Goal: Transaction & Acquisition: Purchase product/service

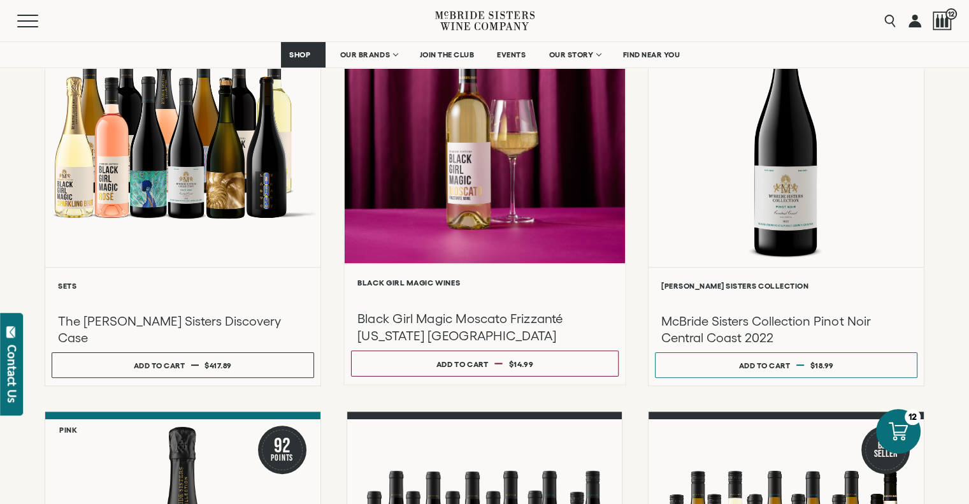
scroll to position [255, 0]
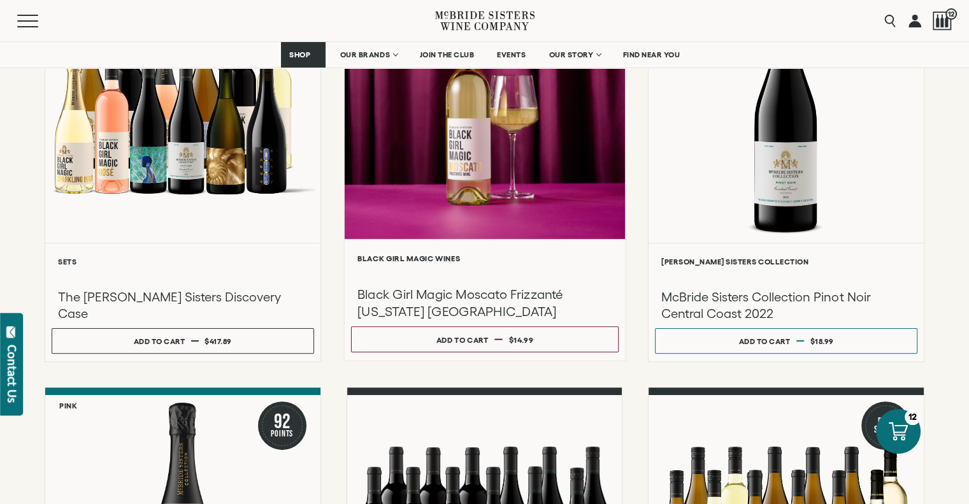
click at [555, 153] on div at bounding box center [484, 103] width 280 height 271
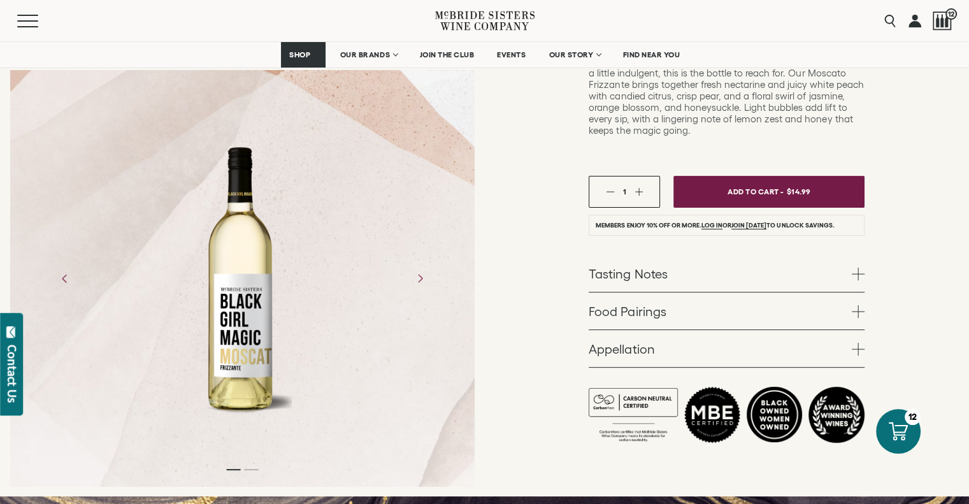
scroll to position [323, 0]
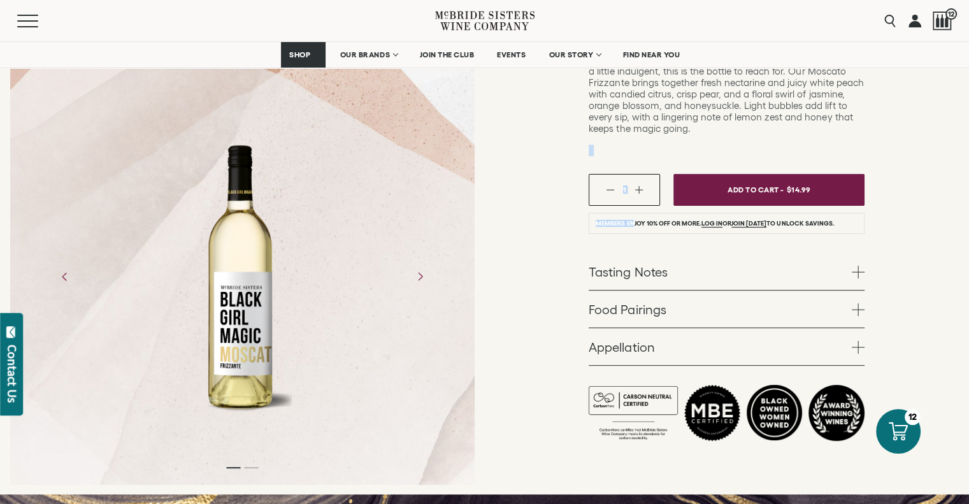
drag, startPoint x: 566, startPoint y: 96, endPoint x: 634, endPoint y: 175, distance: 104.7
click at [634, 175] on div "Black Girl Magic Wines Black Girl Magic Moscato Frizzanté [US_STATE] NV White –…" at bounding box center [727, 138] width 485 height 713
click at [532, 424] on div "Black Girl Magic Wines Black Girl Magic Moscato Frizzanté [US_STATE] NV White –…" at bounding box center [727, 138] width 485 height 713
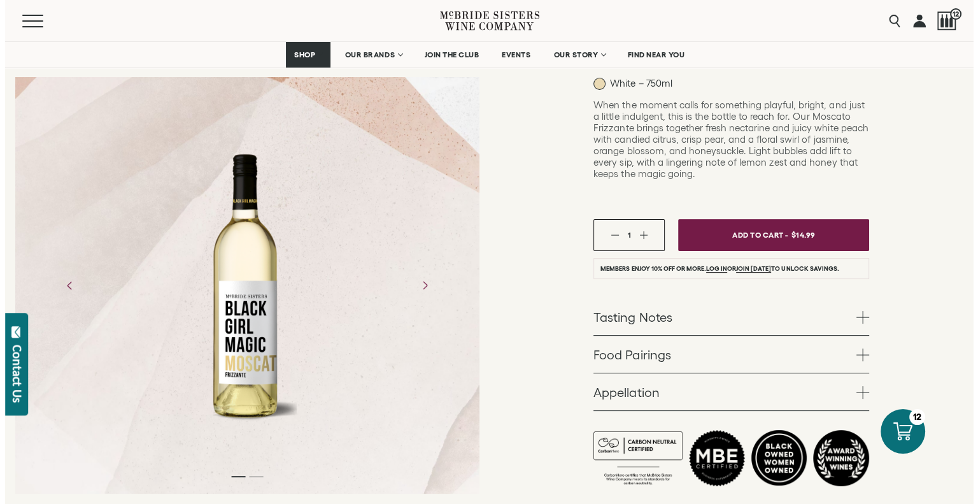
scroll to position [278, 0]
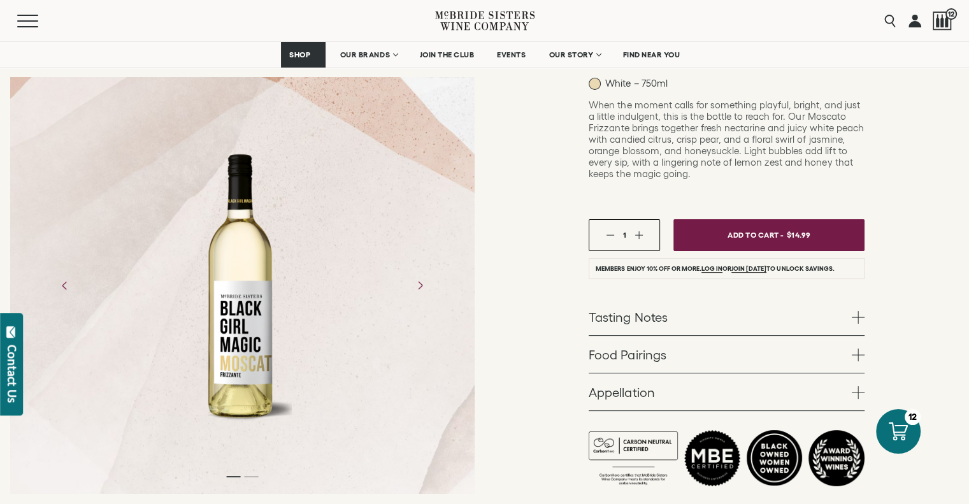
click at [857, 348] on span at bounding box center [858, 354] width 13 height 13
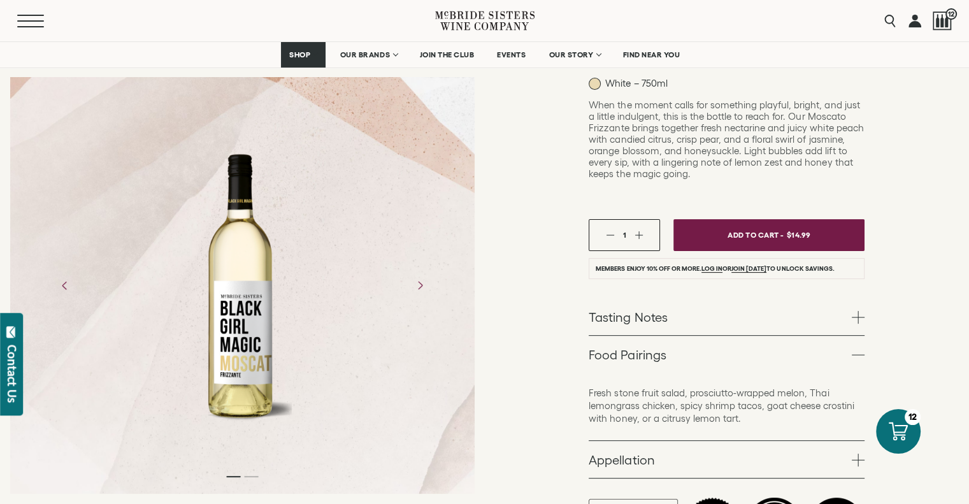
click at [31, 17] on button "Menu" at bounding box center [40, 21] width 46 height 13
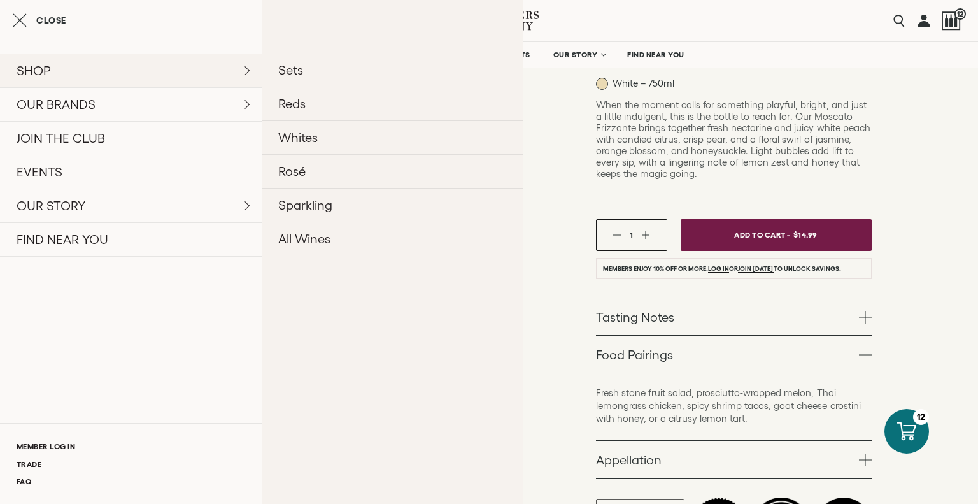
click at [38, 67] on link "SHOP" at bounding box center [131, 71] width 262 height 34
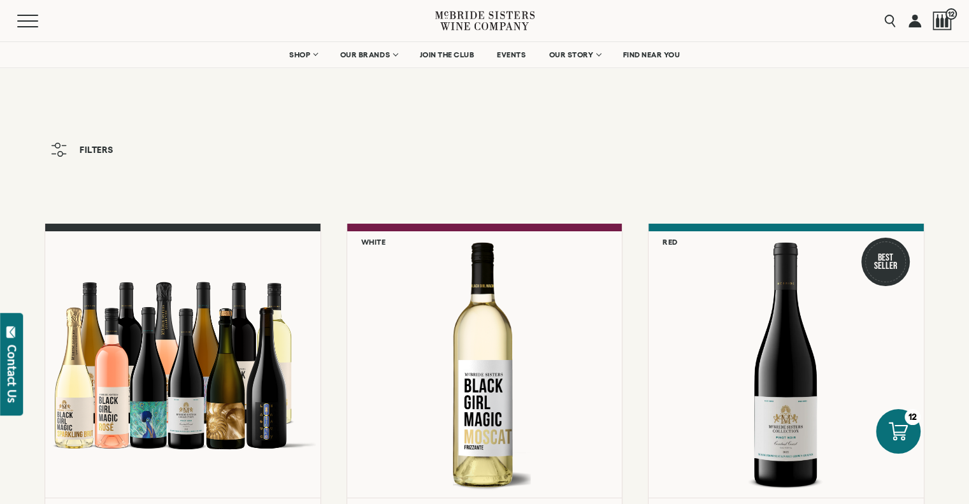
click at [480, 22] on icon at bounding box center [484, 21] width 99 height 36
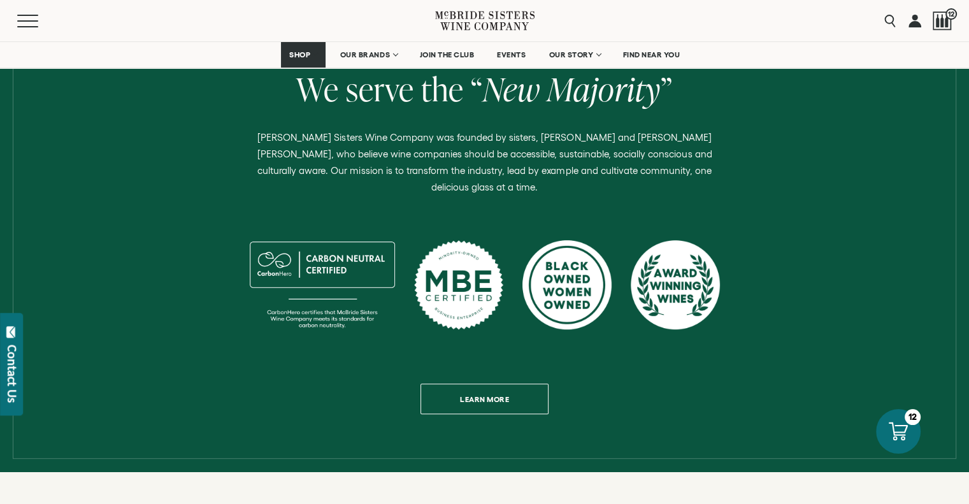
scroll to position [535, 0]
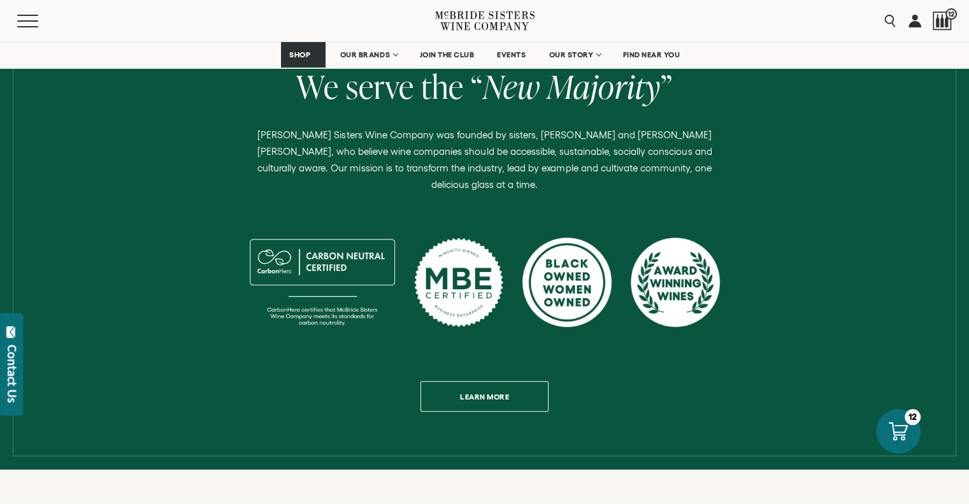
click at [255, 20] on div "Menu" at bounding box center [226, 20] width 418 height 41
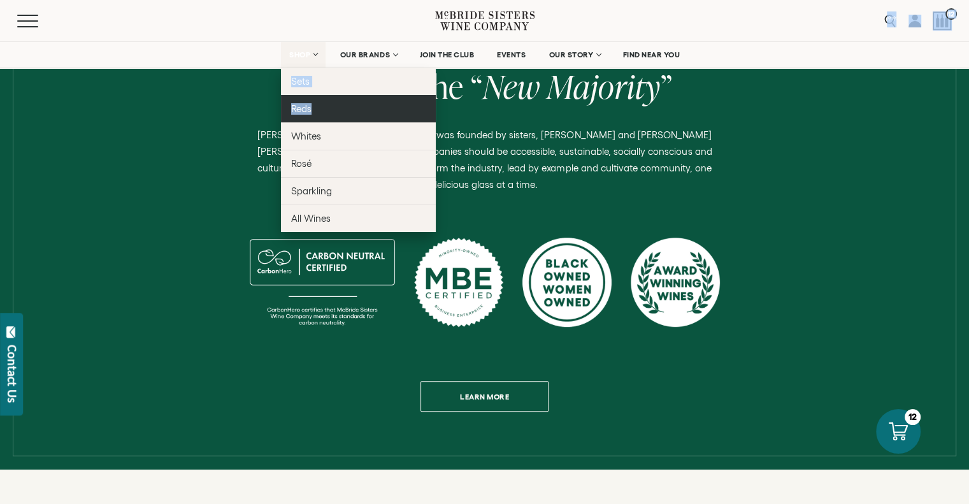
drag, startPoint x: 255, startPoint y: 20, endPoint x: 307, endPoint y: 97, distance: 93.1
click at [307, 68] on div "Menu Search 12 SHOP Sets Reds Whites Rosé Sparkling EVENTS" at bounding box center [484, 34] width 969 height 68
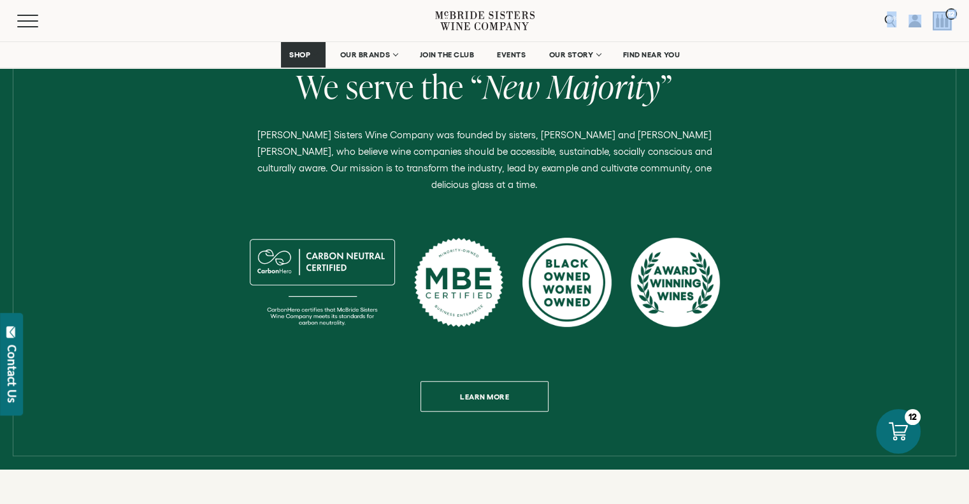
click at [227, 61] on nav "SHOP Sets Reds Whites Rosé Sparkling All Wines OUR BRANDS McBride Sisters Colle…" at bounding box center [484, 54] width 969 height 25
click at [212, 39] on div "Menu" at bounding box center [226, 20] width 418 height 41
drag, startPoint x: 190, startPoint y: 4, endPoint x: 229, endPoint y: 53, distance: 63.0
click at [229, 53] on div "Menu Search 12 SHOP Sets Reds Whites Rosé Sparkling EVENTS" at bounding box center [484, 34] width 969 height 68
click at [224, 25] on div "Menu" at bounding box center [226, 20] width 418 height 41
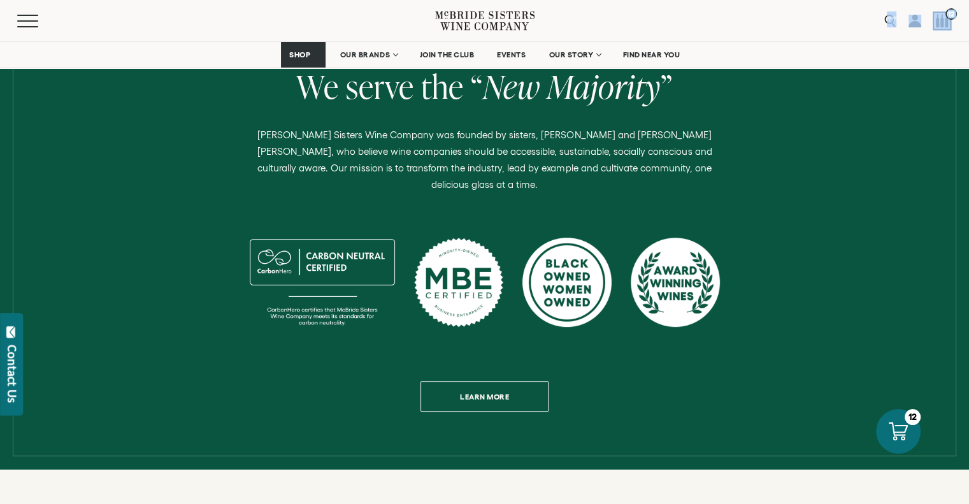
drag, startPoint x: 224, startPoint y: 15, endPoint x: 286, endPoint y: 73, distance: 84.7
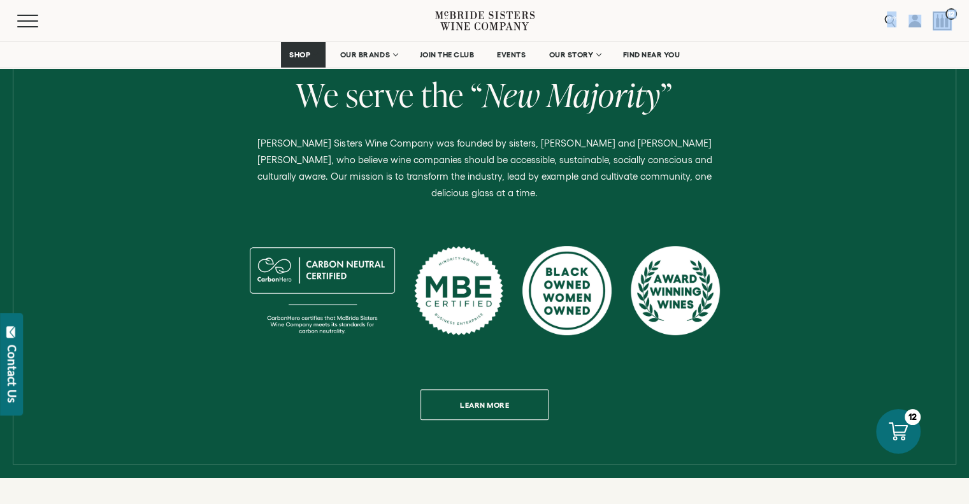
scroll to position [563, 0]
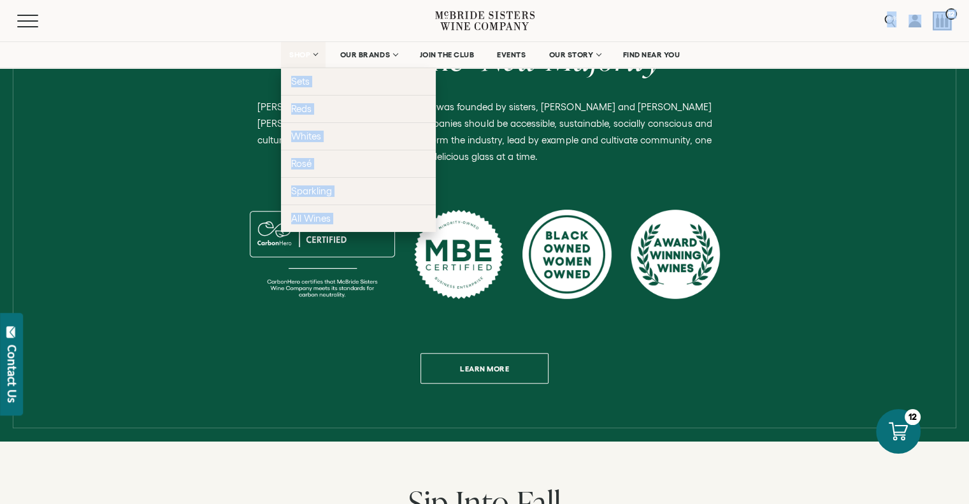
click at [311, 54] on link "SHOP" at bounding box center [303, 54] width 45 height 25
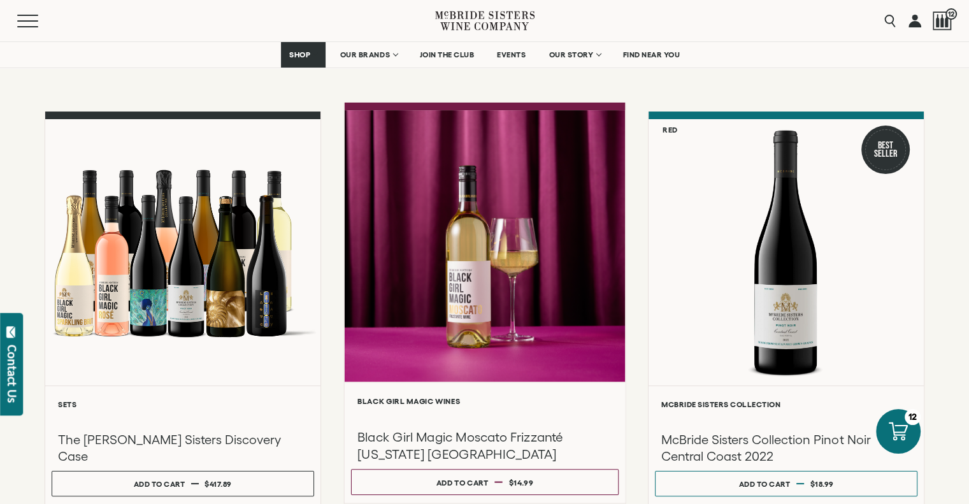
scroll to position [113, 0]
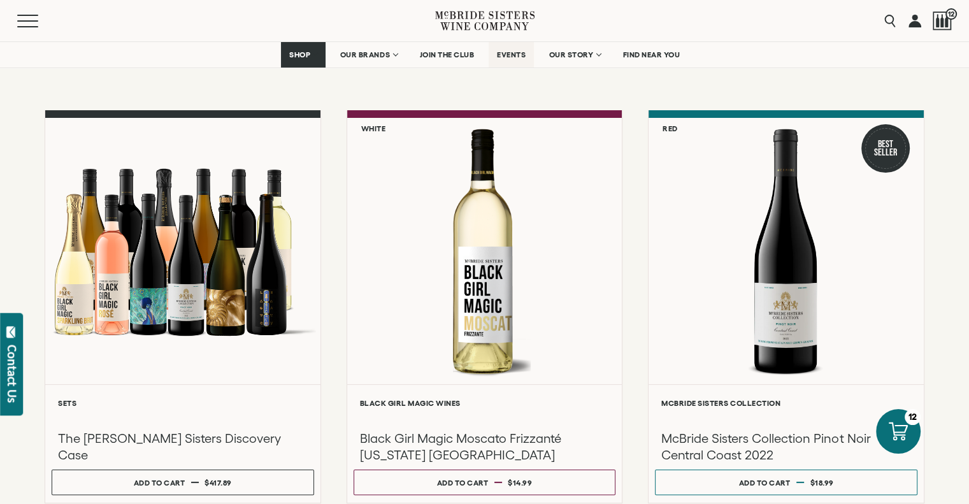
click at [513, 51] on span "EVENTS" at bounding box center [511, 54] width 29 height 9
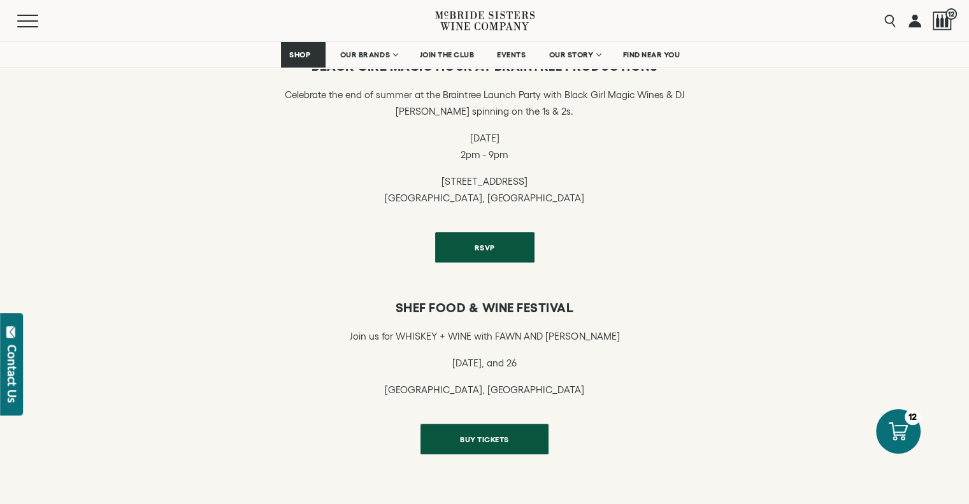
scroll to position [418, 0]
click at [657, 57] on span "FIND NEAR YOU" at bounding box center [651, 54] width 57 height 9
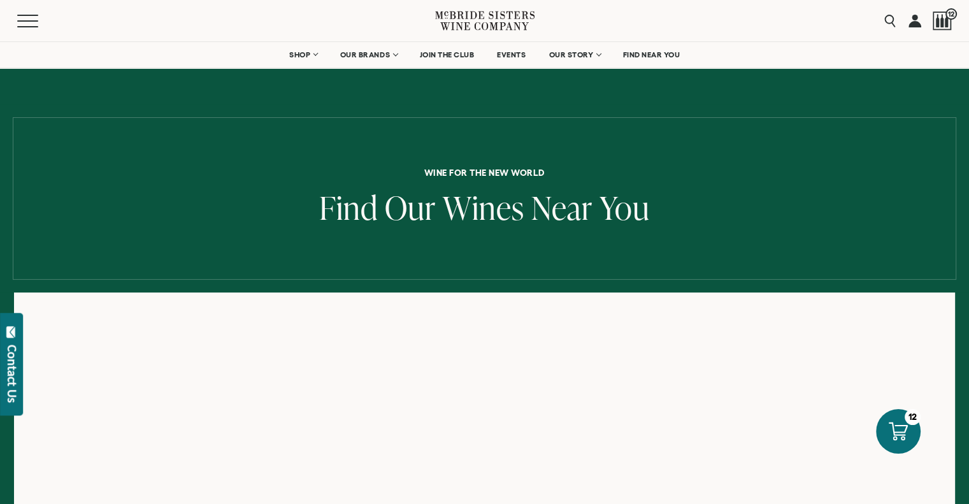
click at [223, 62] on nav "SHOP Sets Reds Whites [GEOGRAPHIC_DATA] Sparkling All Wines OUR BRANDS [PERSON_…" at bounding box center [484, 54] width 969 height 25
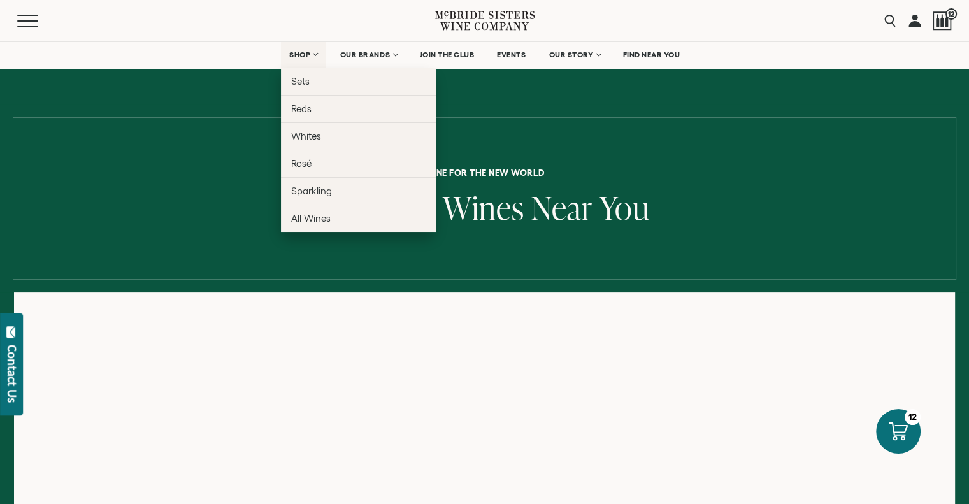
click at [298, 57] on span "SHOP" at bounding box center [300, 54] width 22 height 9
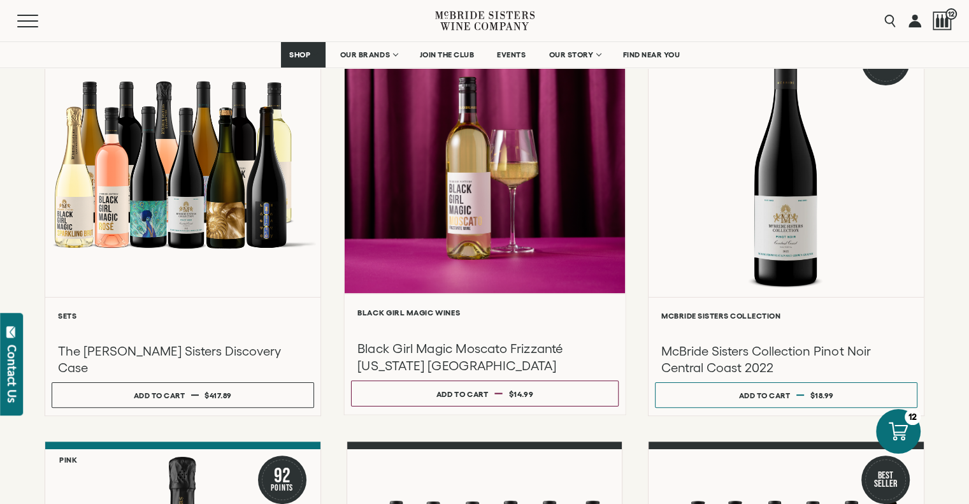
scroll to position [201, 0]
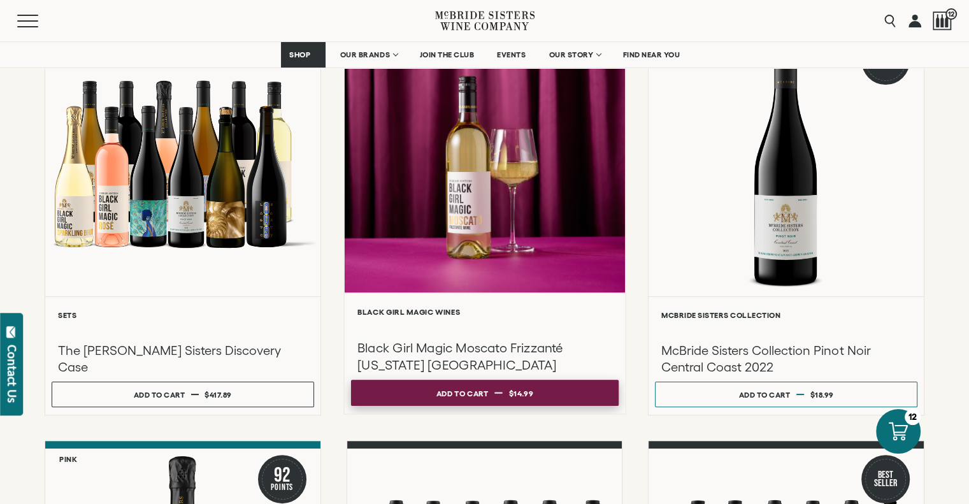
click at [576, 389] on button "Add to cart Regular price $14.99 Regular price Sale price $14.99 Unit price / p…" at bounding box center [485, 393] width 268 height 26
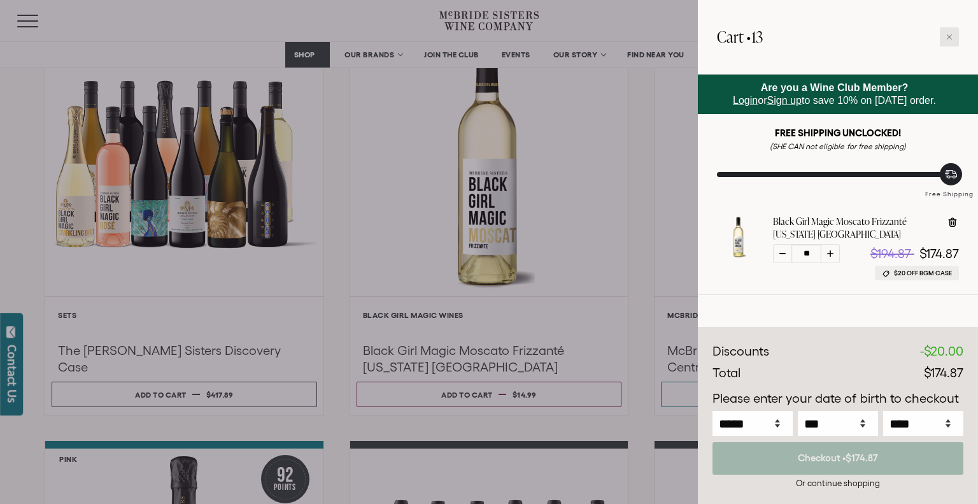
click at [953, 35] on div at bounding box center [949, 36] width 19 height 19
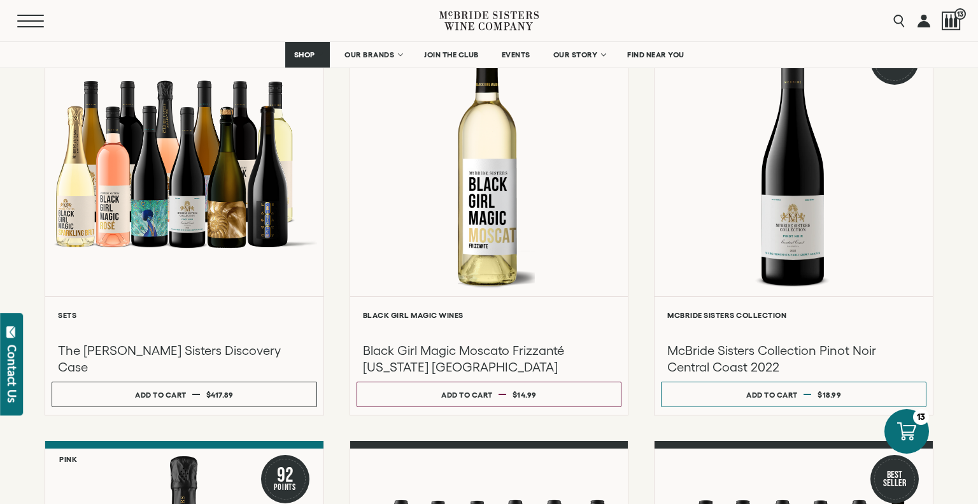
click at [27, 15] on span "Mobile Menu Trigger" at bounding box center [30, 15] width 27 height 1
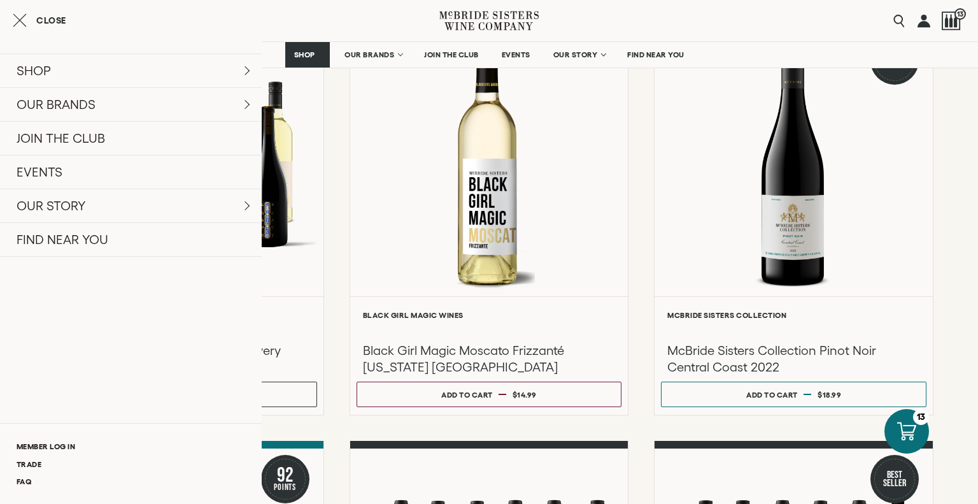
click at [24, 15] on icon "Close cart" at bounding box center [20, 20] width 14 height 15
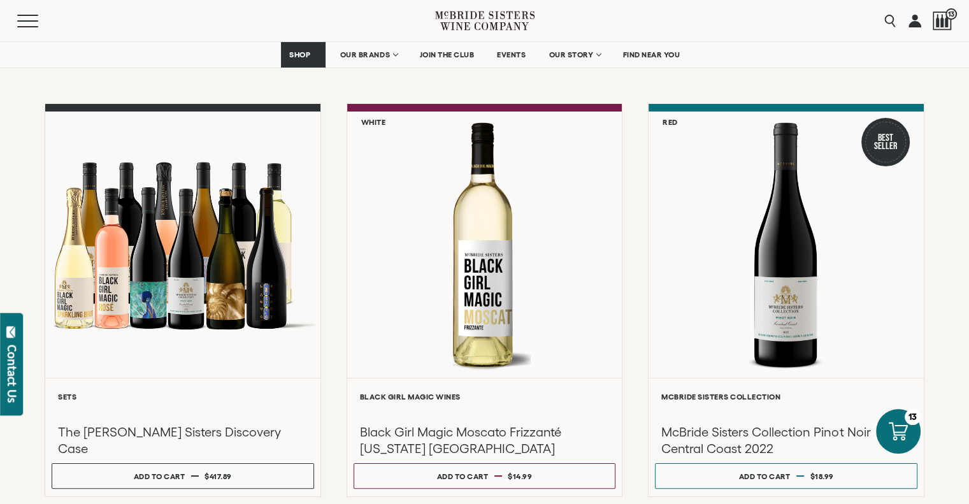
scroll to position [118, 0]
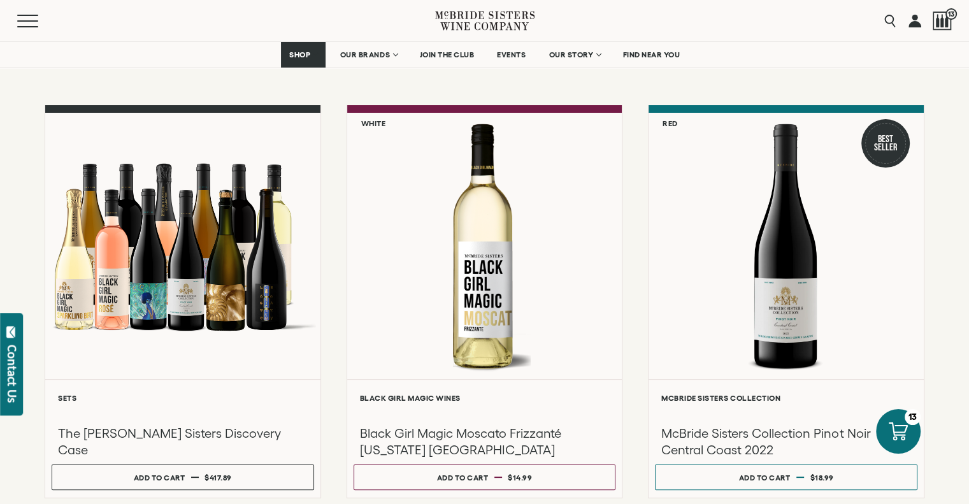
click at [493, 22] on icon at bounding box center [484, 21] width 99 height 36
